Goal: Information Seeking & Learning: Learn about a topic

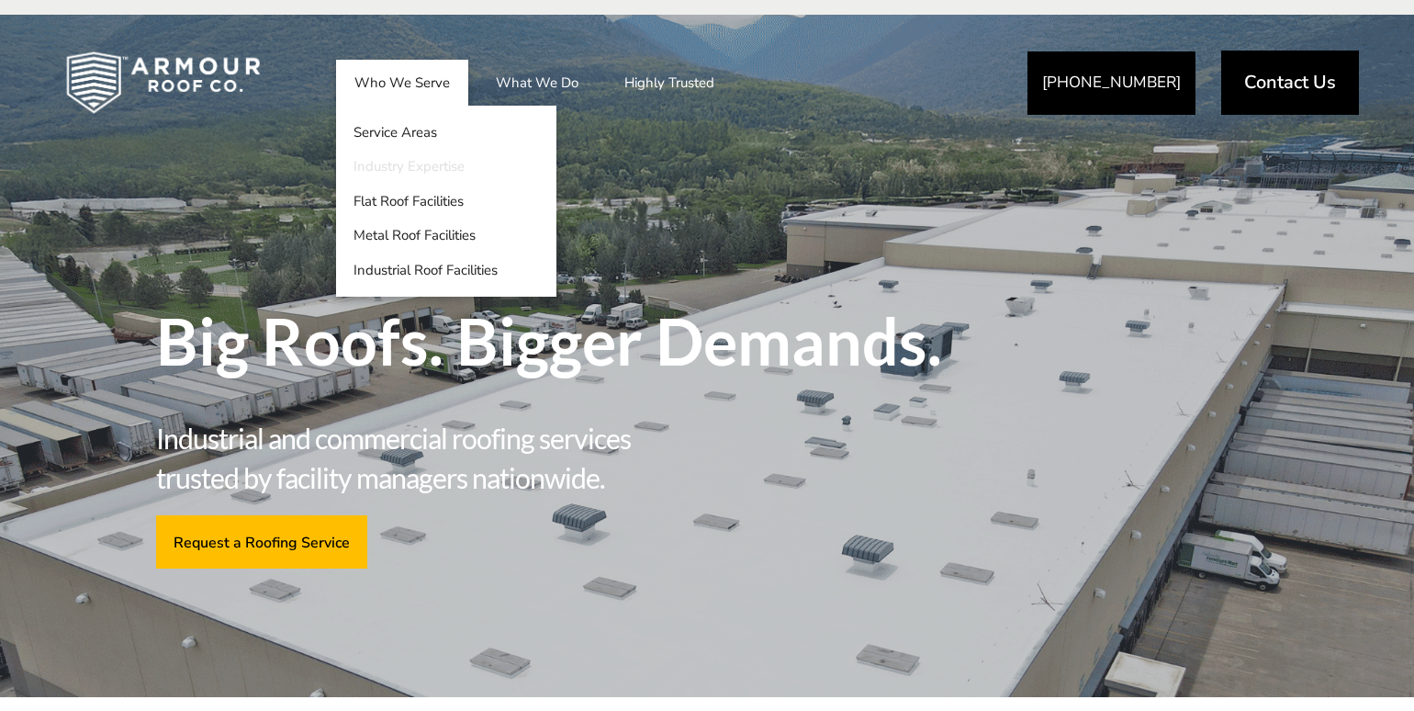
click at [391, 166] on link "Industry Expertise" at bounding box center [446, 167] width 220 height 35
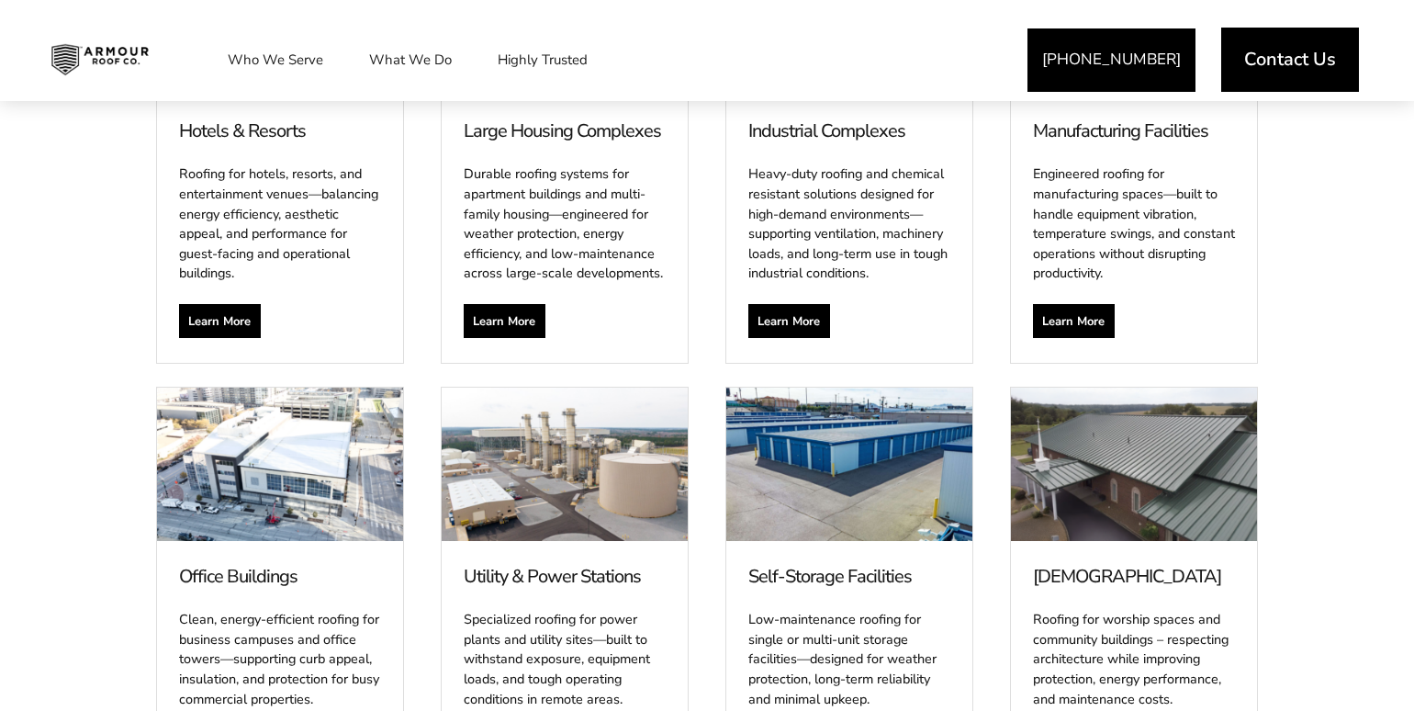
scroll to position [1999, 0]
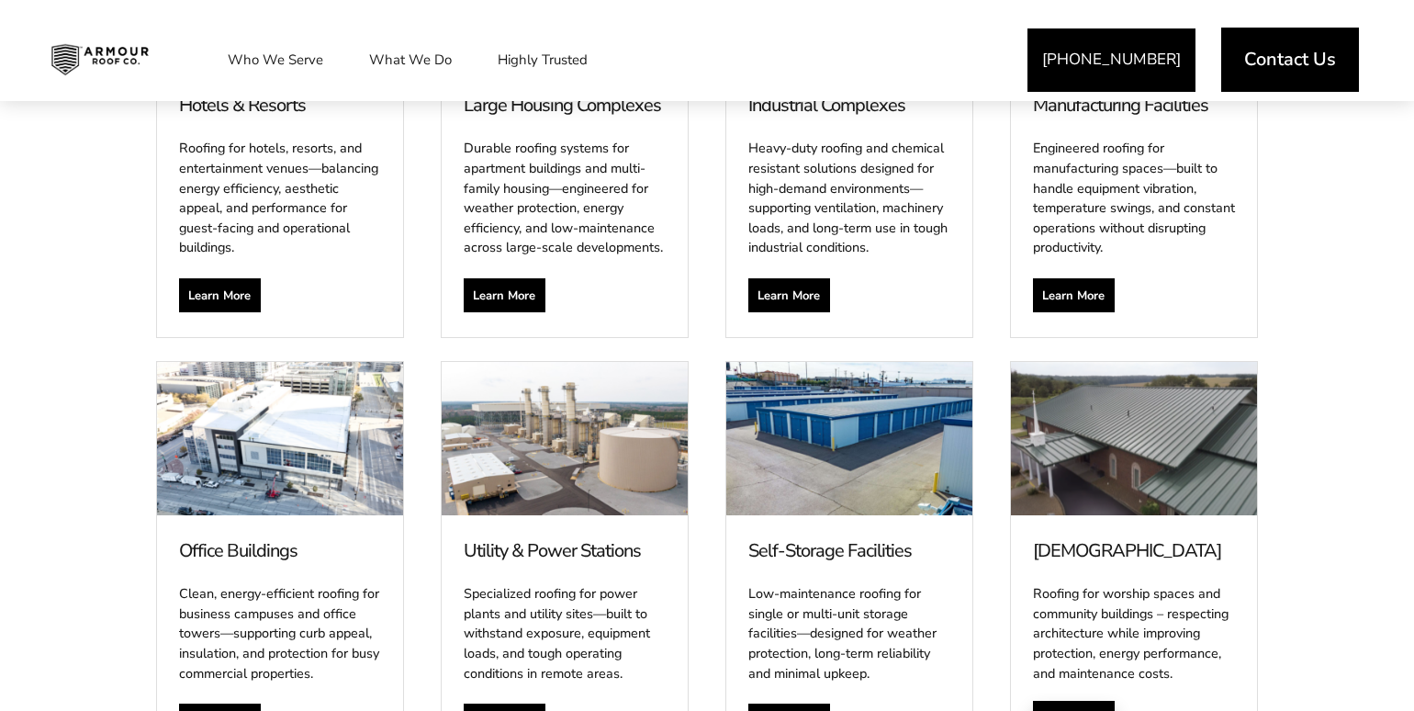
click at [1069, 710] on span "Learn More" at bounding box center [1073, 718] width 62 height 15
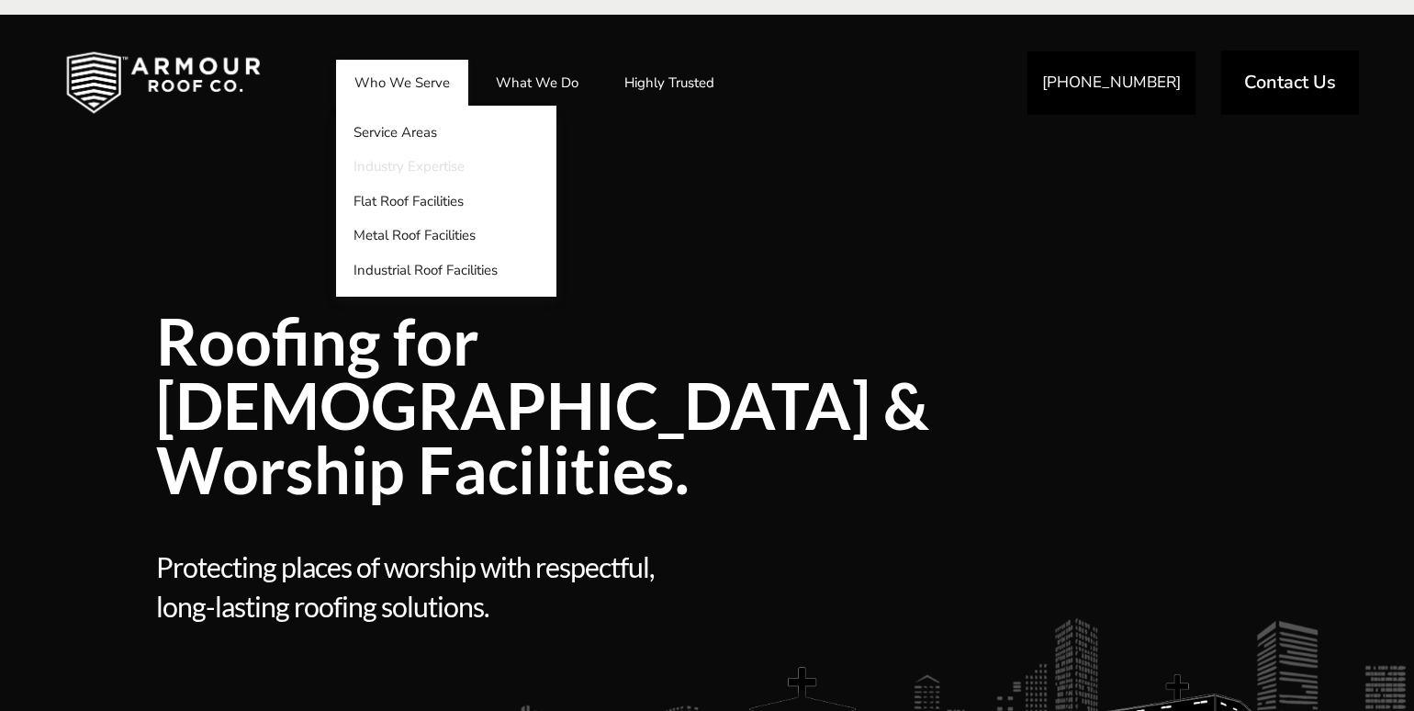
click at [406, 167] on link "Industry Expertise" at bounding box center [446, 167] width 220 height 35
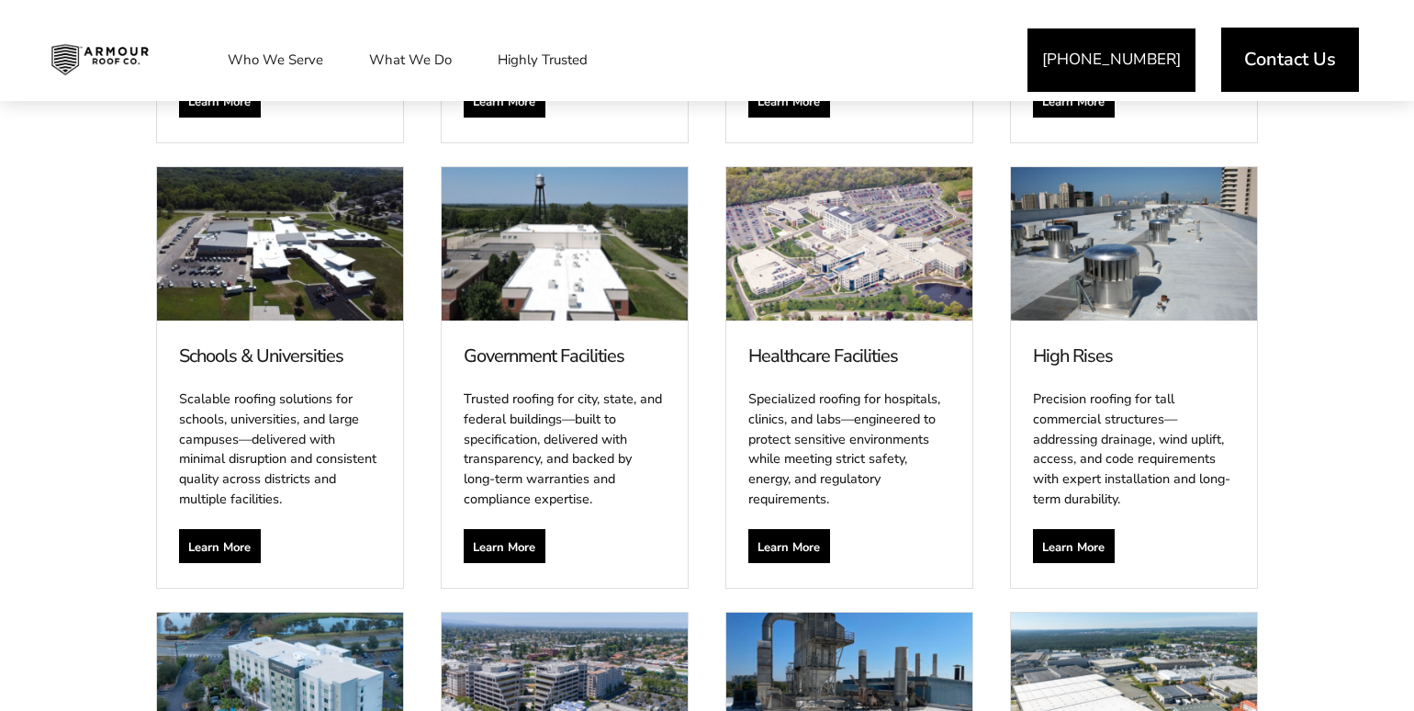
scroll to position [1306, 0]
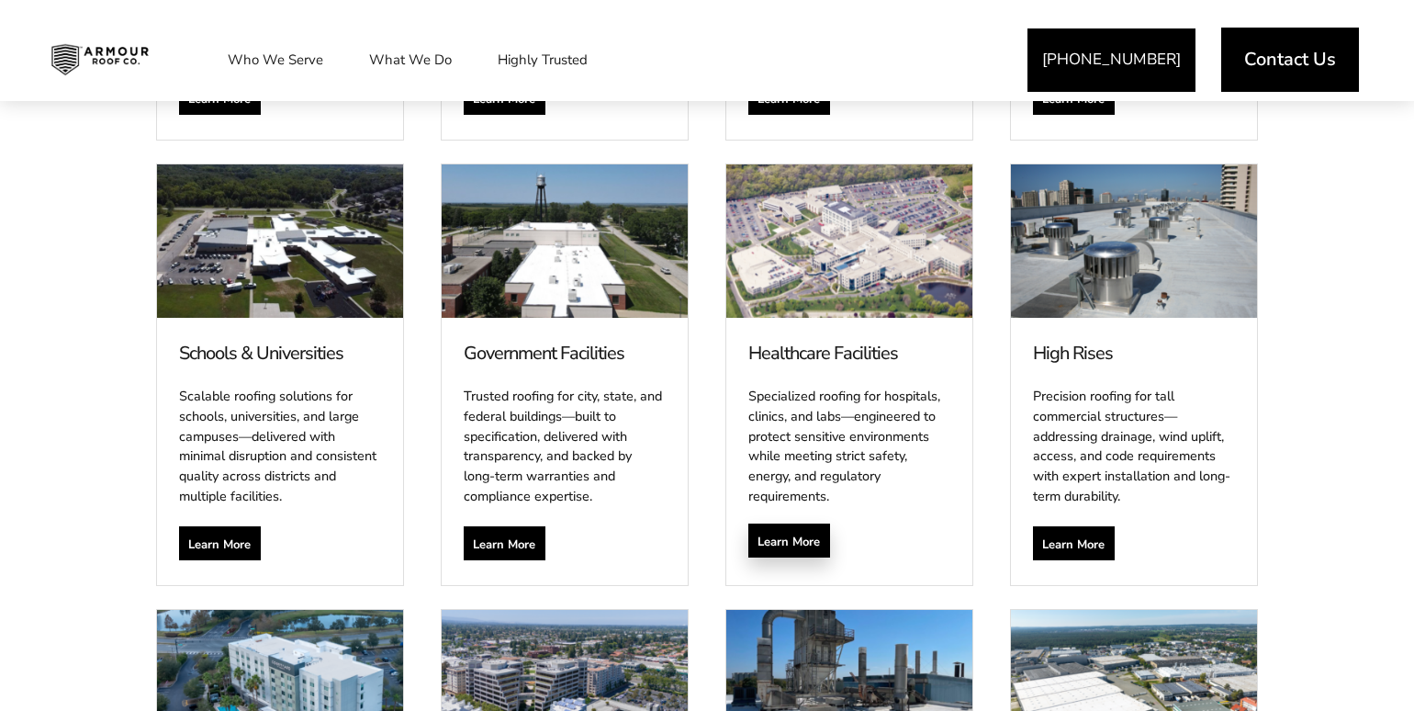
click at [783, 523] on link "Learn More" at bounding box center [789, 540] width 82 height 34
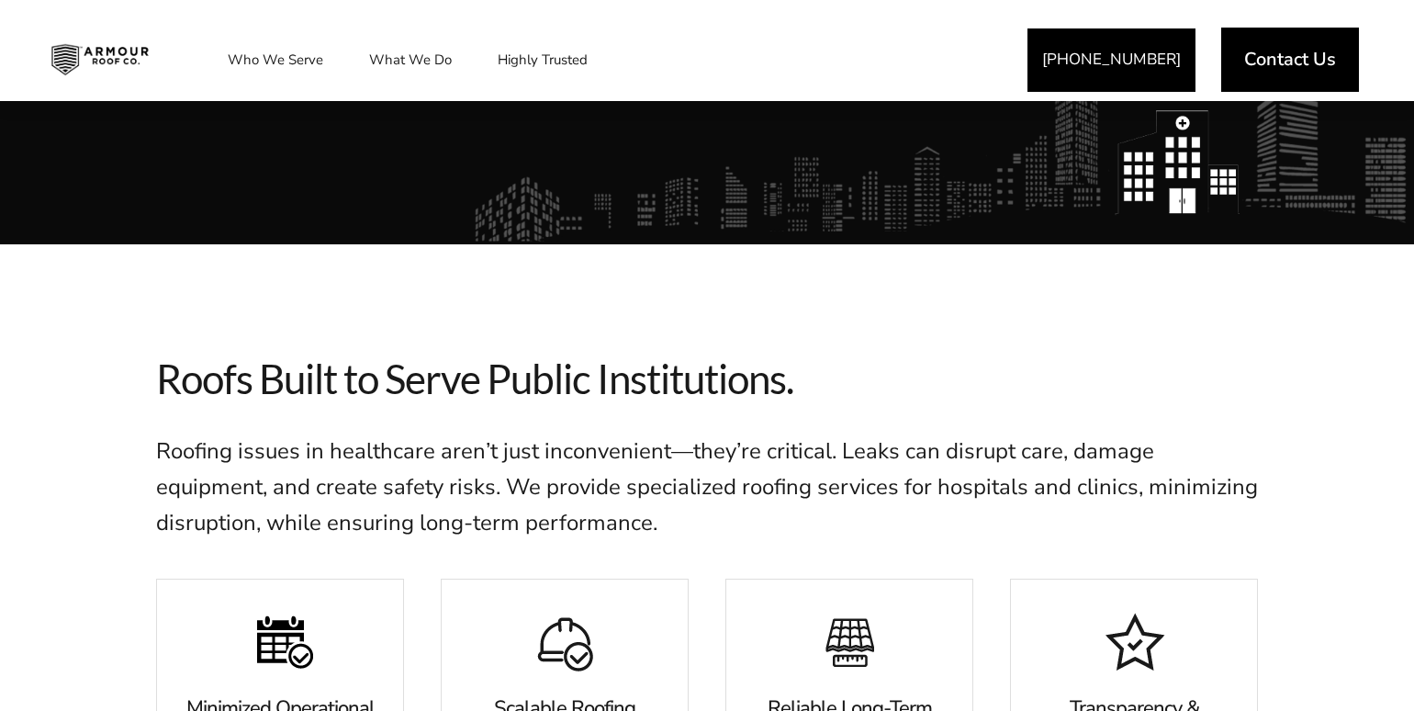
scroll to position [613, 0]
